Goal: Information Seeking & Learning: Check status

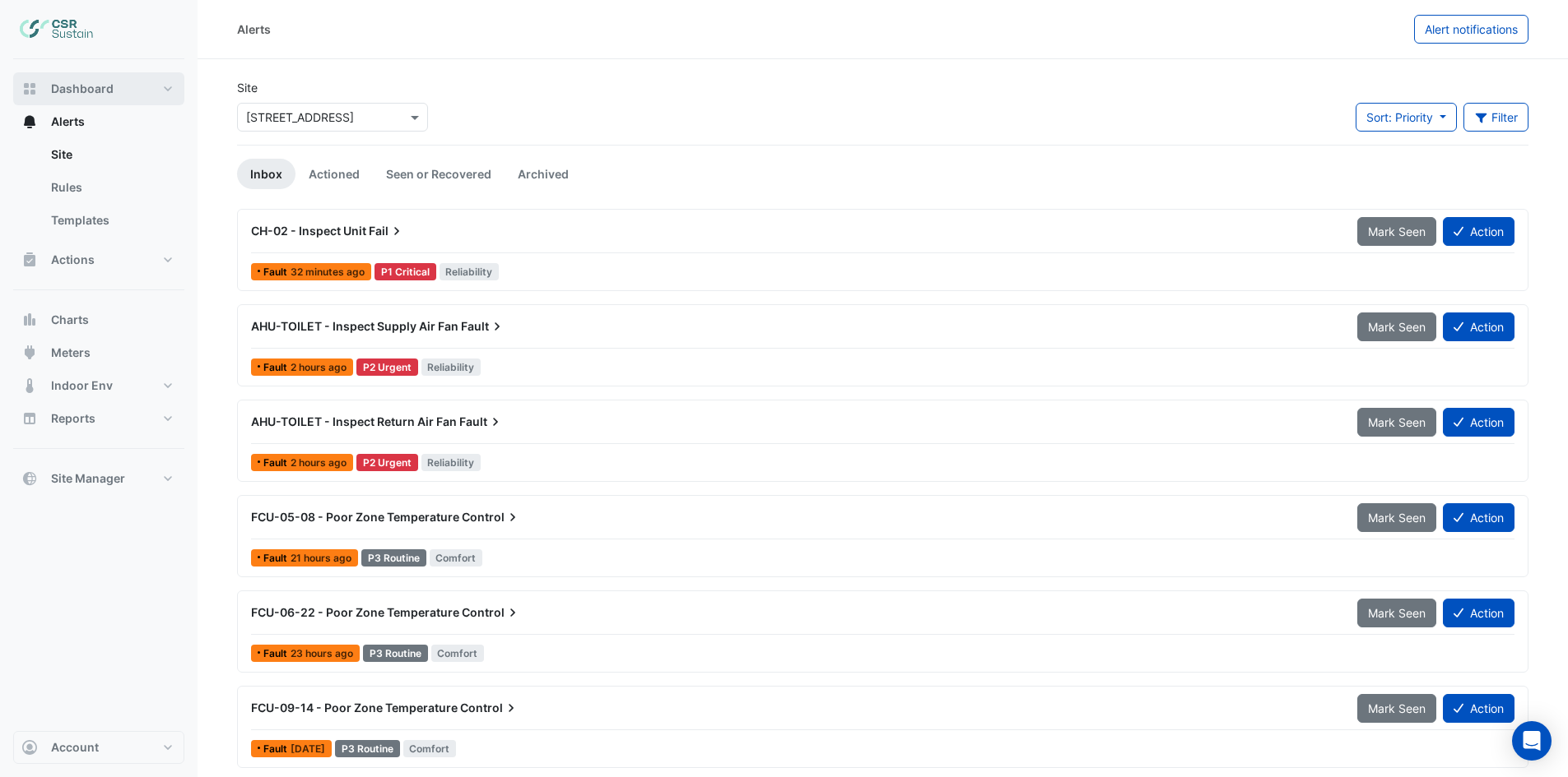
click at [94, 85] on span "Dashboard" at bounding box center [82, 89] width 63 height 17
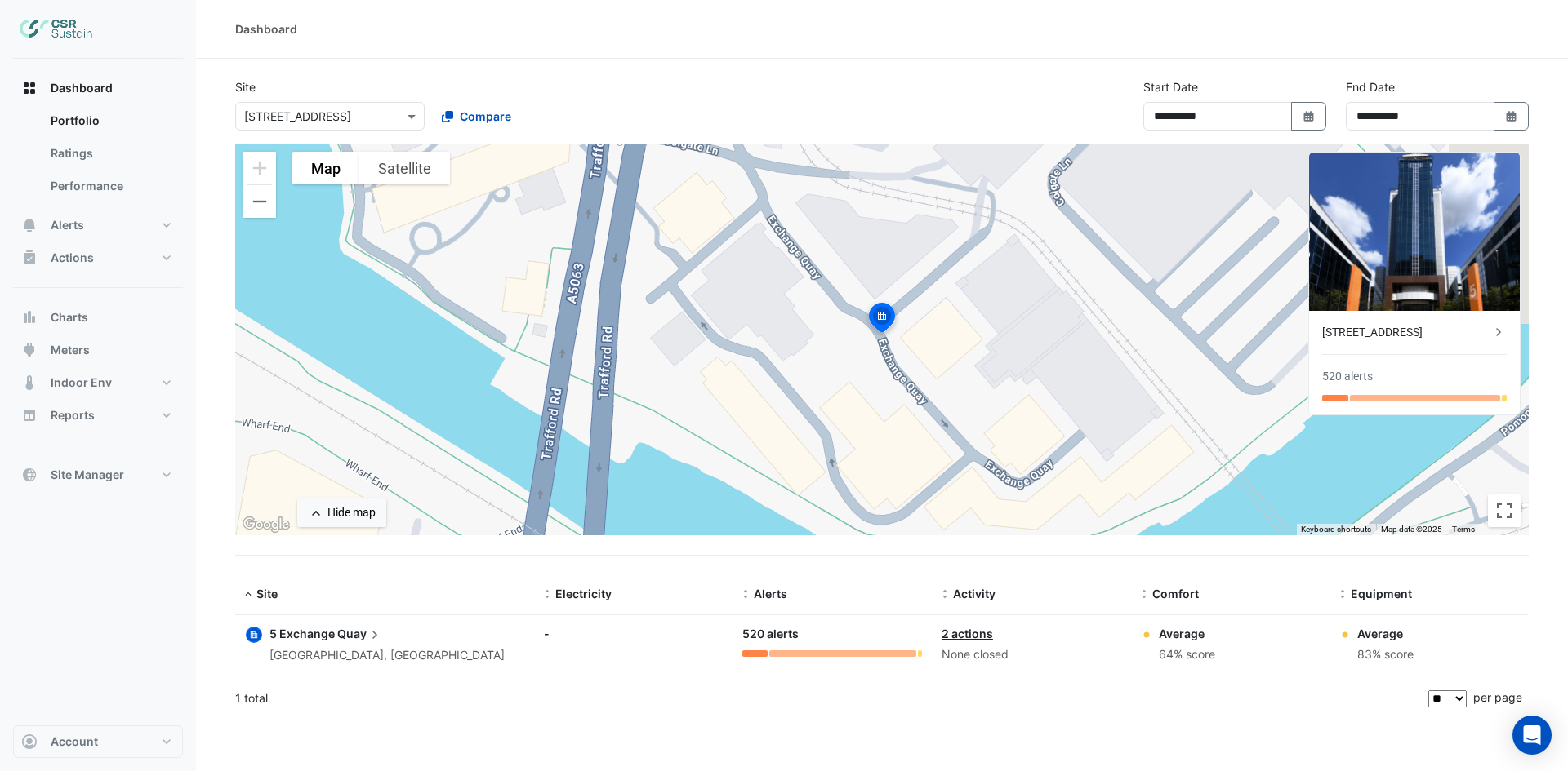
click at [349, 126] on div "× 5 Exchange Quay" at bounding box center [330, 116] width 189 height 29
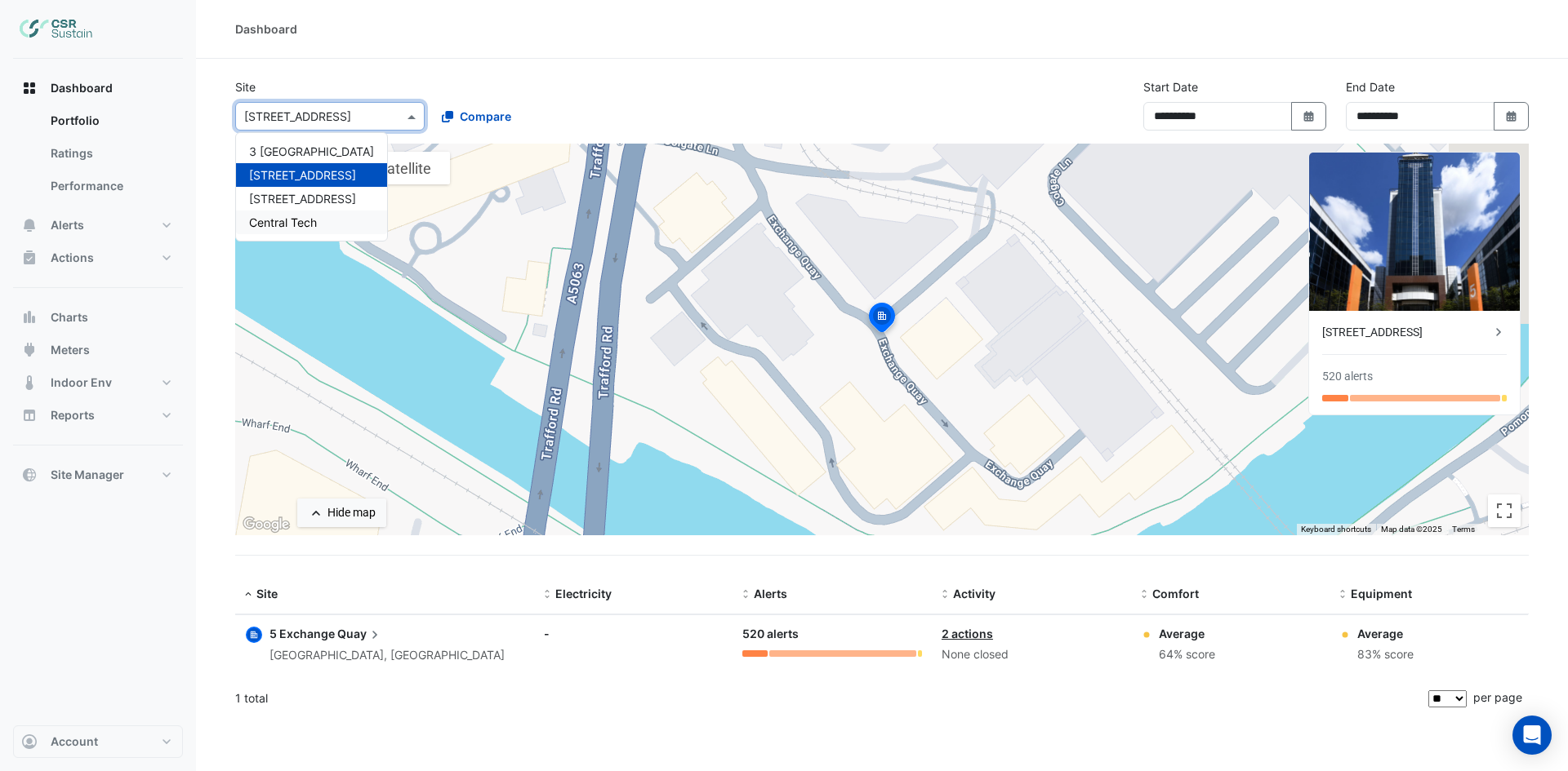
click at [304, 219] on span "Central Tech" at bounding box center [283, 221] width 68 height 14
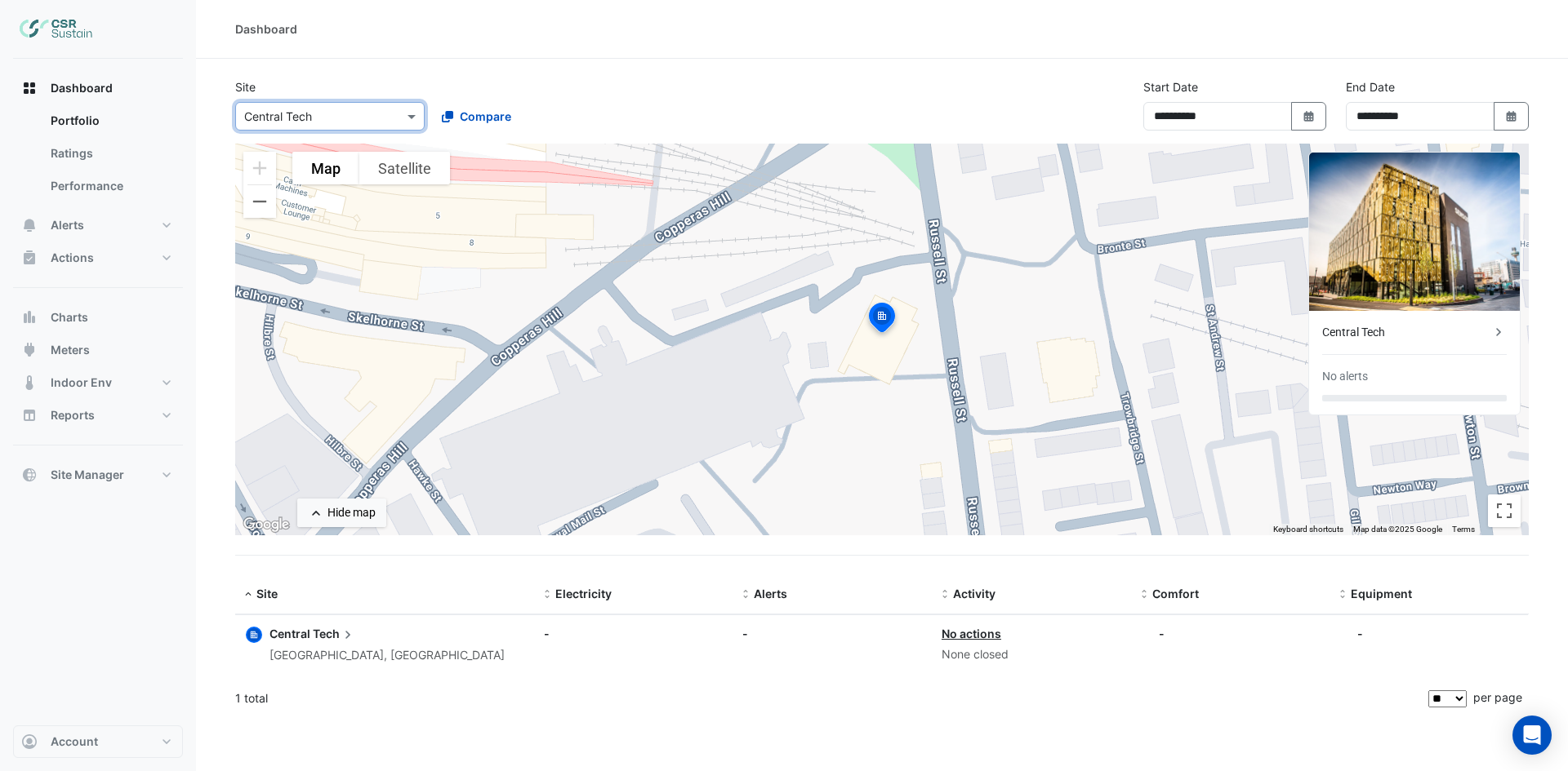
click at [1360, 334] on div "Central Tech" at bounding box center [1406, 333] width 168 height 17
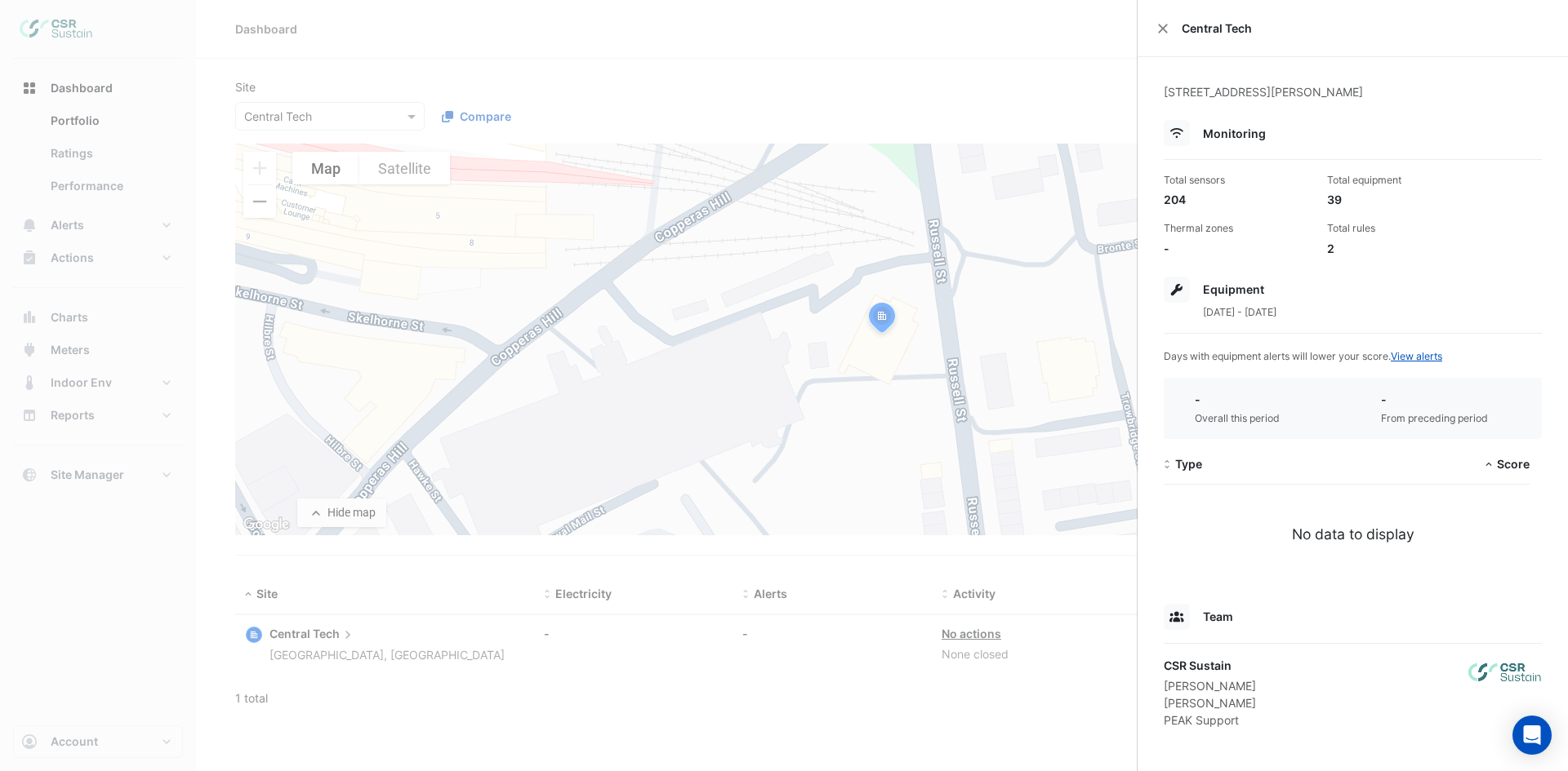
click at [1004, 68] on ngb-offcanvas-backdrop at bounding box center [784, 386] width 1568 height 771
